Goal: Find specific page/section: Find specific page/section

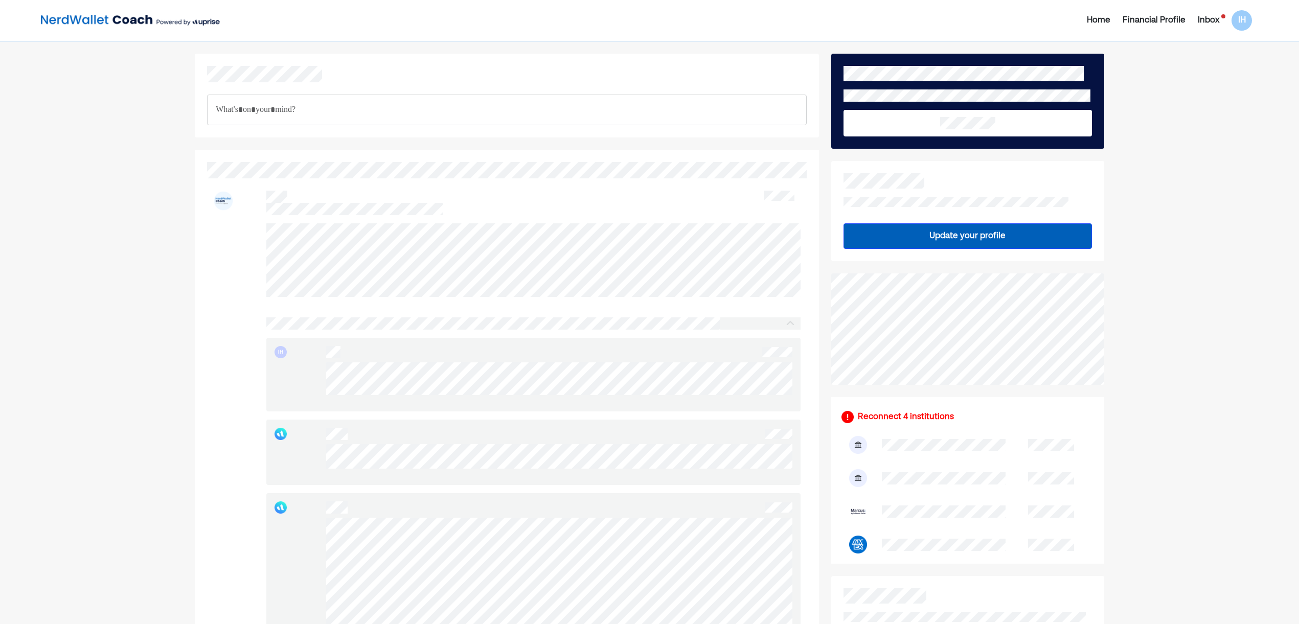
click at [1209, 19] on div "Inbox" at bounding box center [1208, 20] width 21 height 12
click at [1102, 23] on div "Home" at bounding box center [1099, 20] width 24 height 12
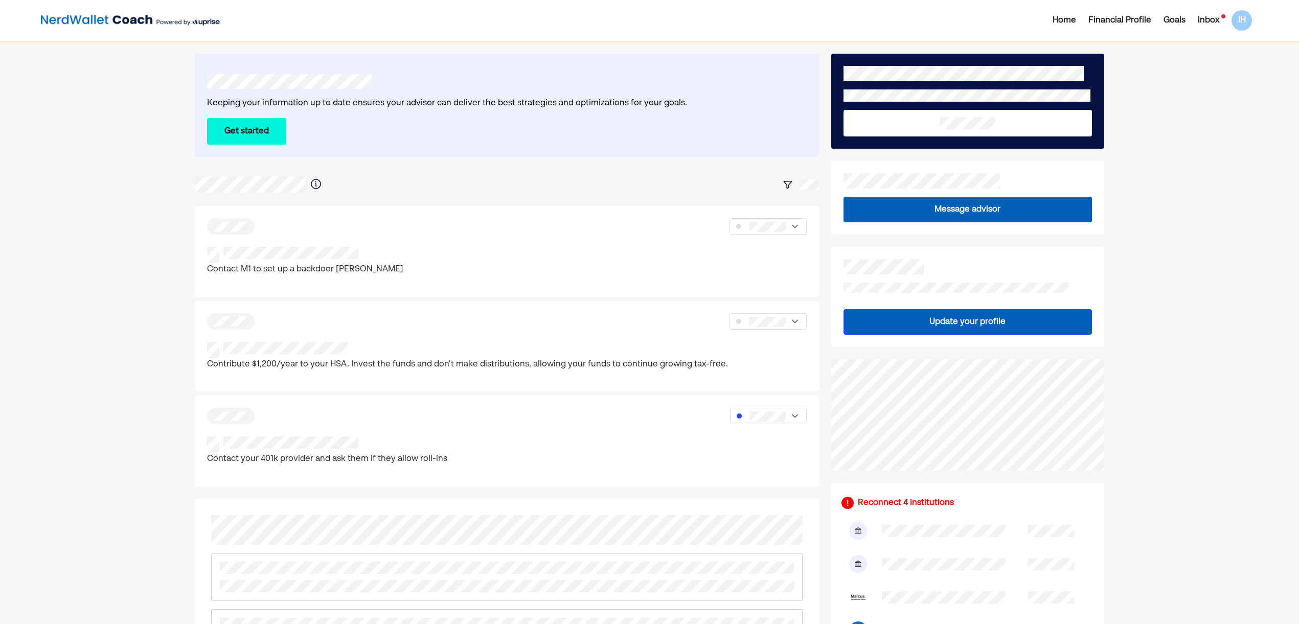
click at [1204, 19] on div "Inbox" at bounding box center [1208, 20] width 21 height 12
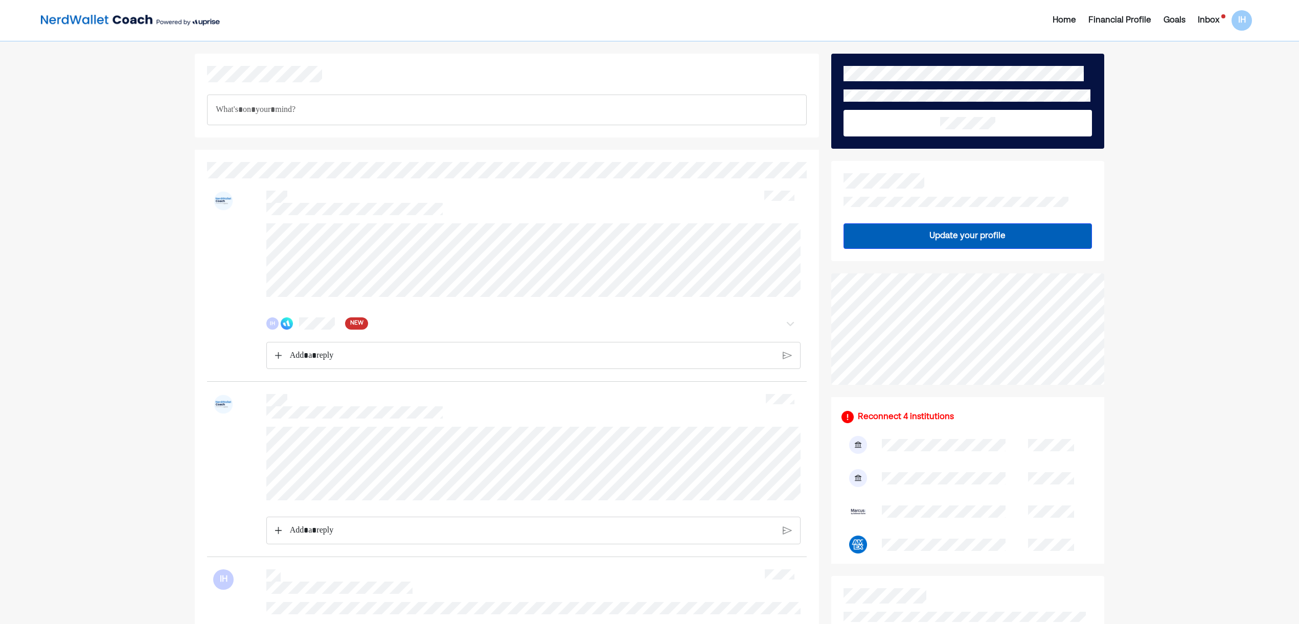
click at [302, 357] on p "Rich Text Editor. Editing area: main" at bounding box center [532, 355] width 485 height 13
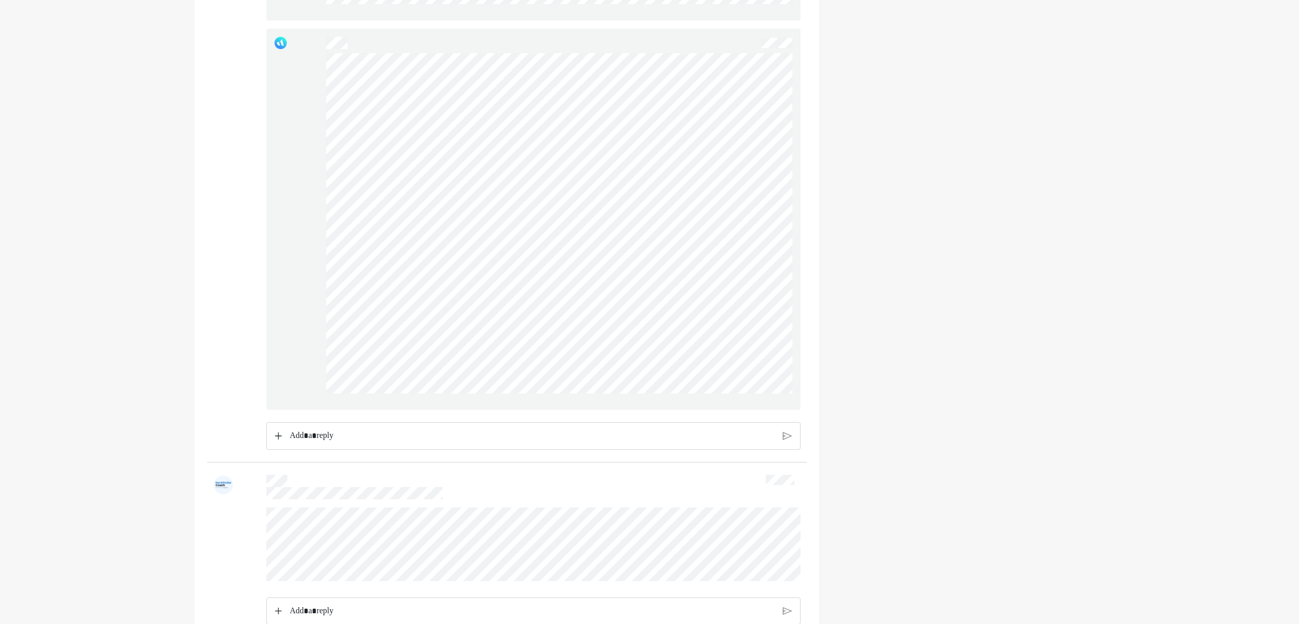
scroll to position [1521, 0]
click at [326, 431] on p "Rich Text Editor. Editing area: main" at bounding box center [532, 435] width 485 height 13
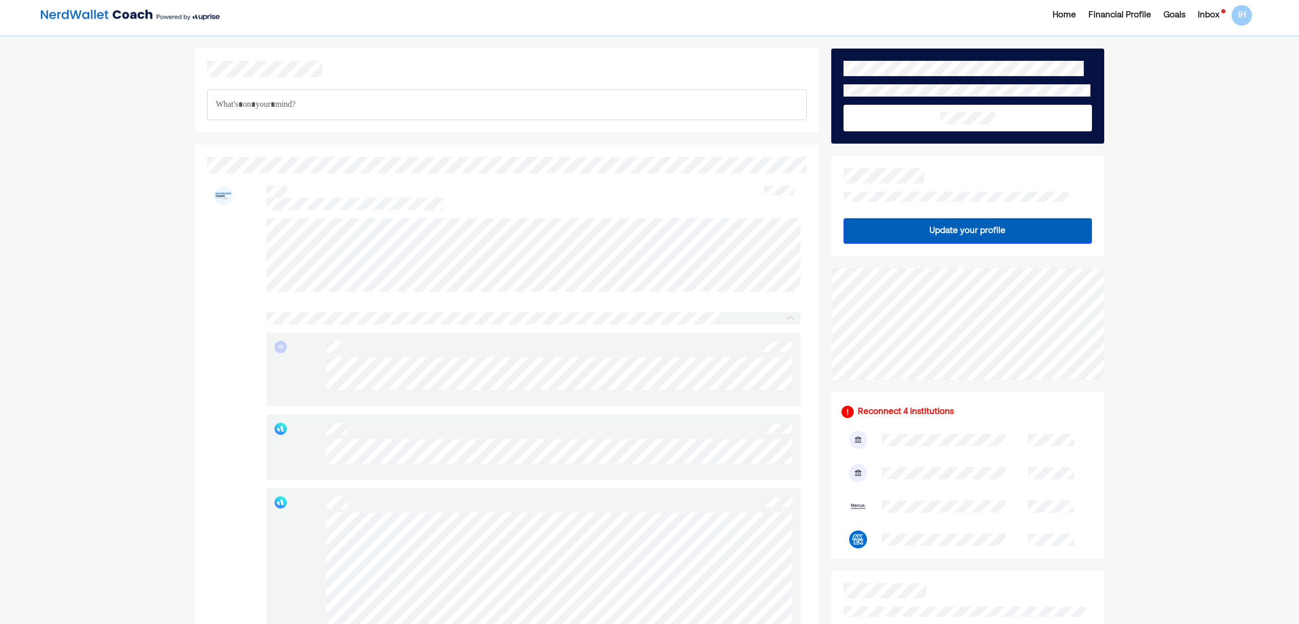
scroll to position [0, 0]
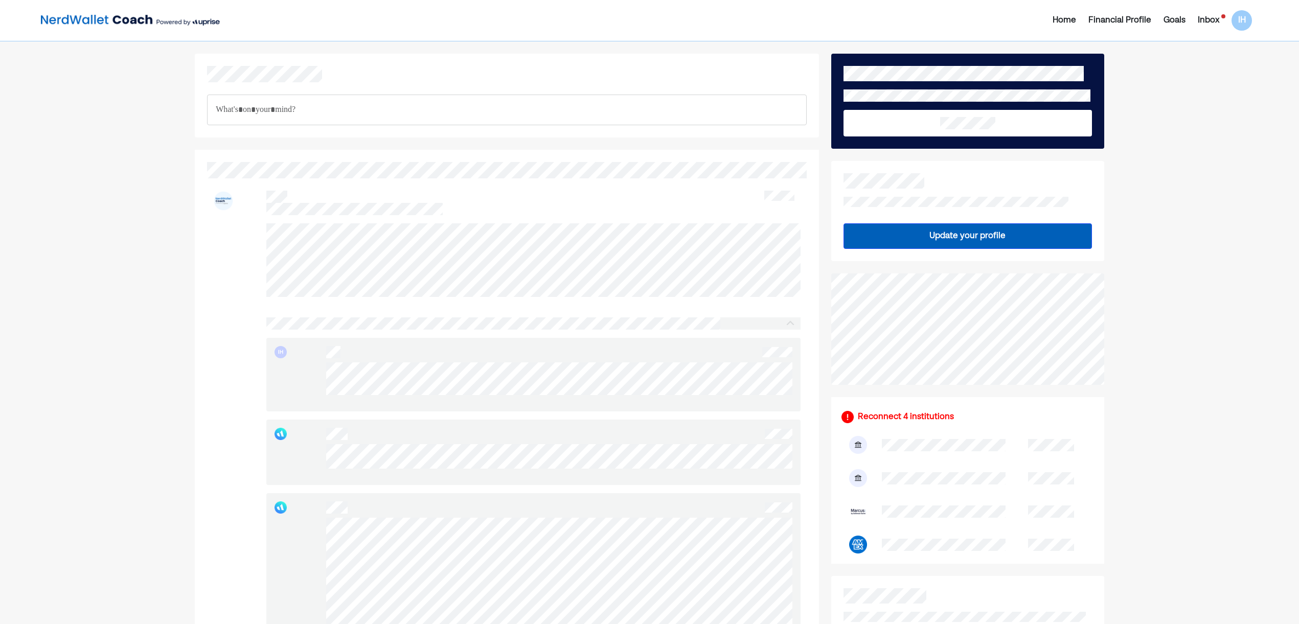
click at [1069, 23] on div "Home" at bounding box center [1065, 20] width 24 height 12
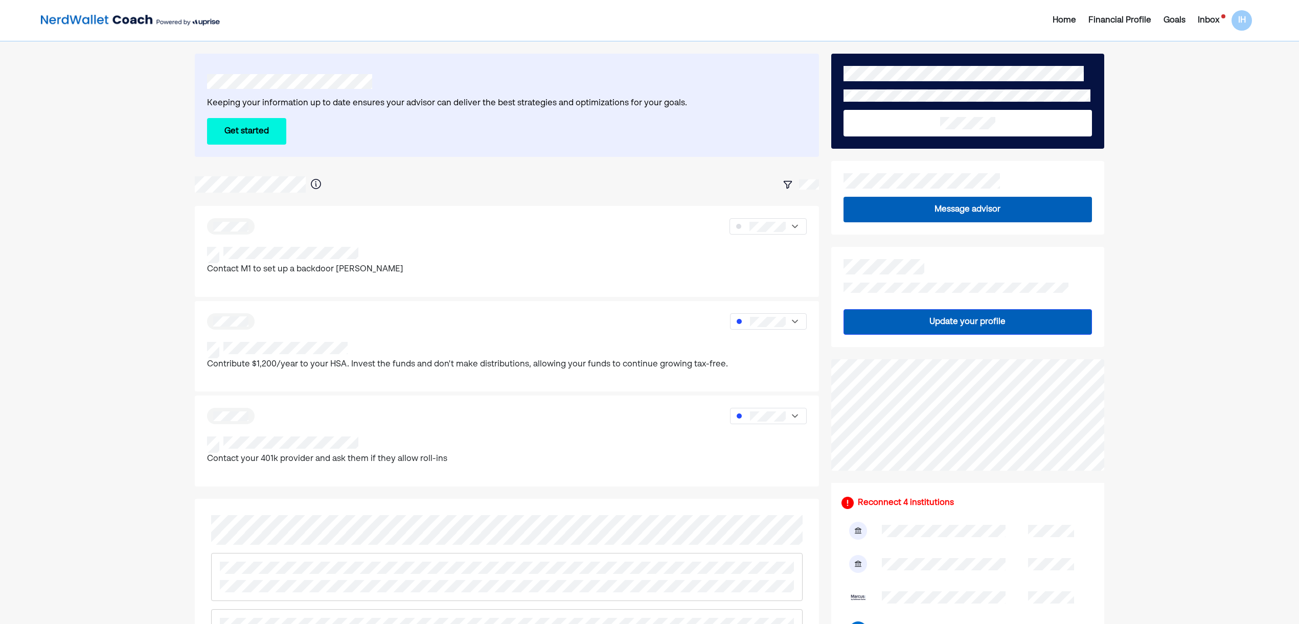
click at [1209, 19] on div "Inbox" at bounding box center [1208, 20] width 21 height 12
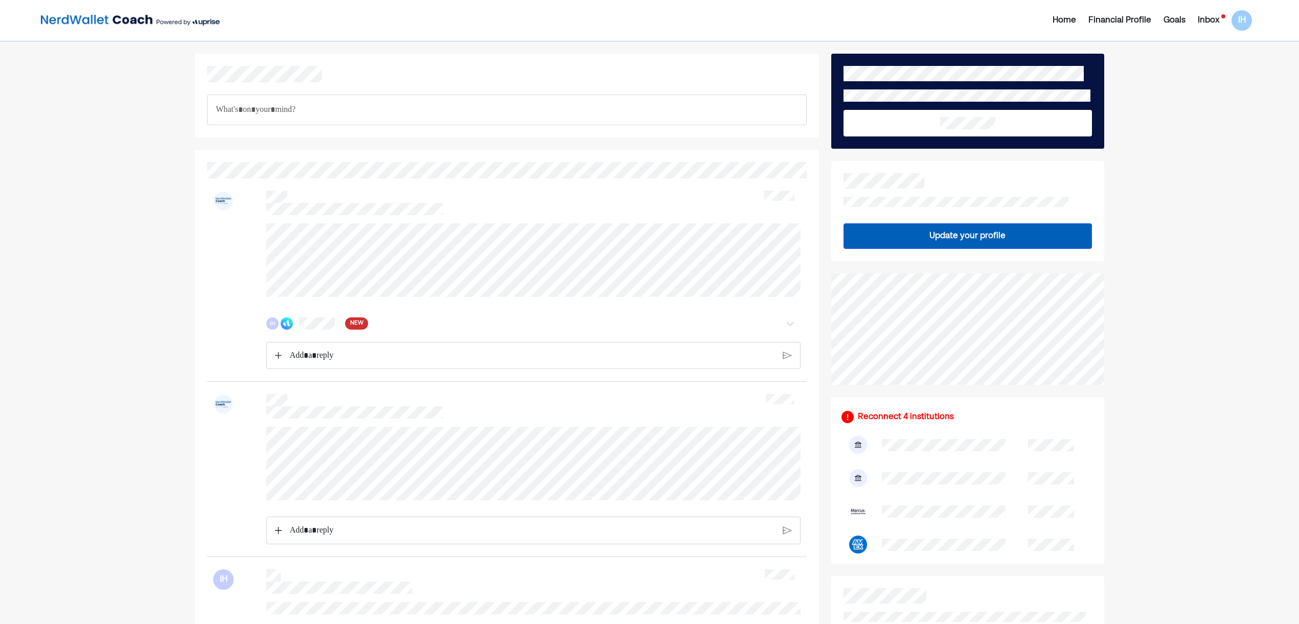
click at [336, 328] on div "IH NEW" at bounding box center [491, 324] width 451 height 12
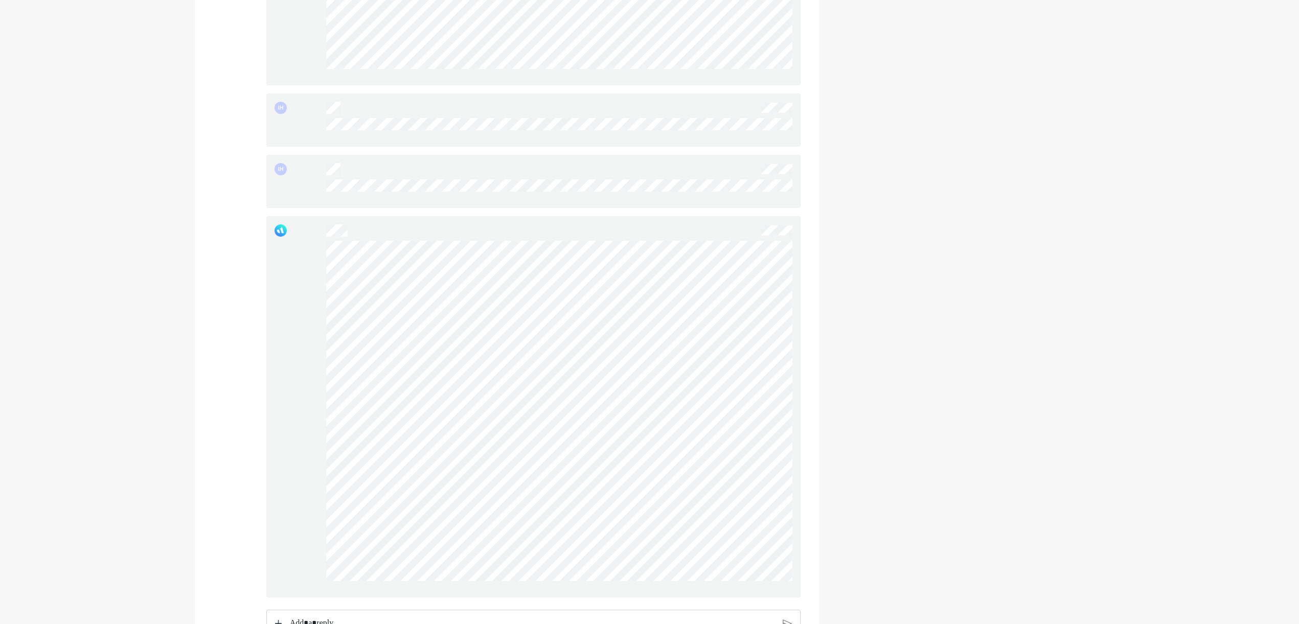
scroll to position [1666, 0]
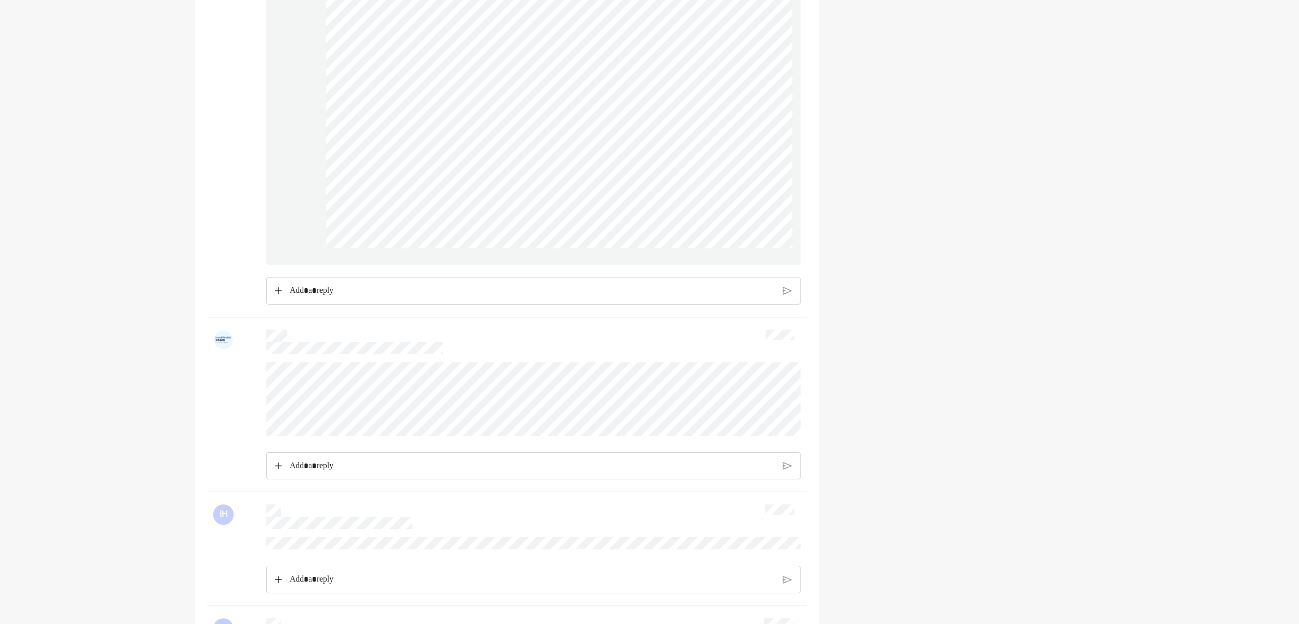
click at [309, 466] on p "Rich Text Editor. Editing area: main" at bounding box center [532, 466] width 485 height 13
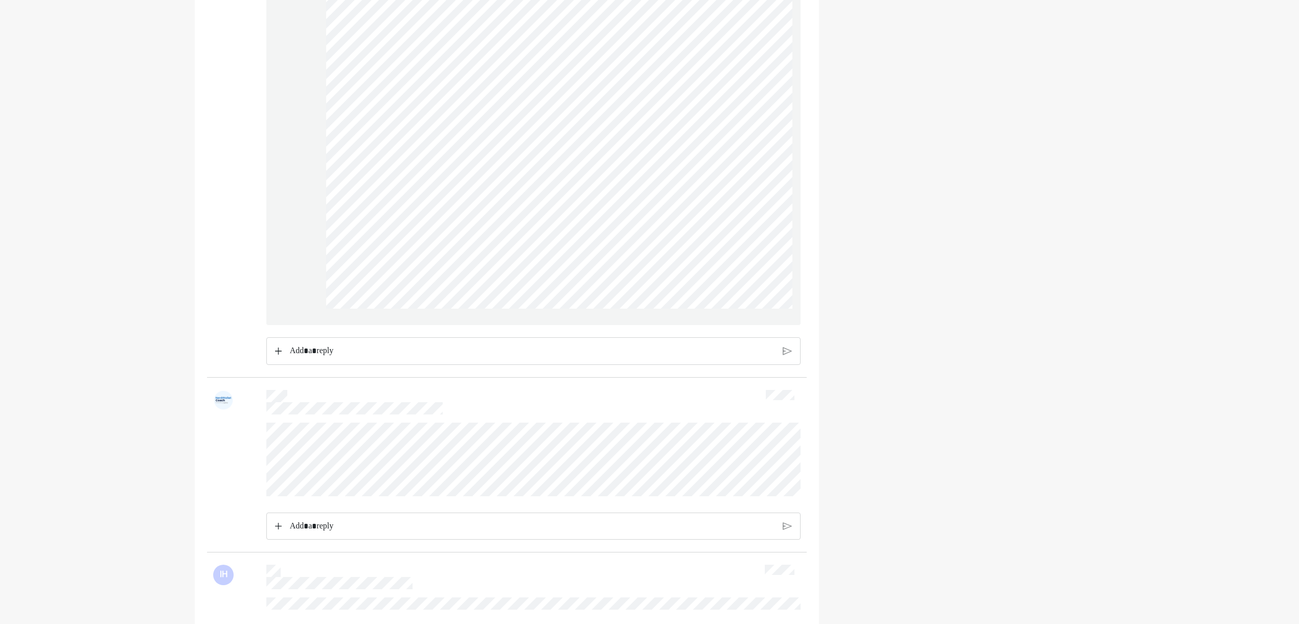
scroll to position [1617, 0]
click at [339, 335] on p "Rich Text Editor. Editing area: main" at bounding box center [532, 338] width 485 height 13
